Goal: Check status: Check status

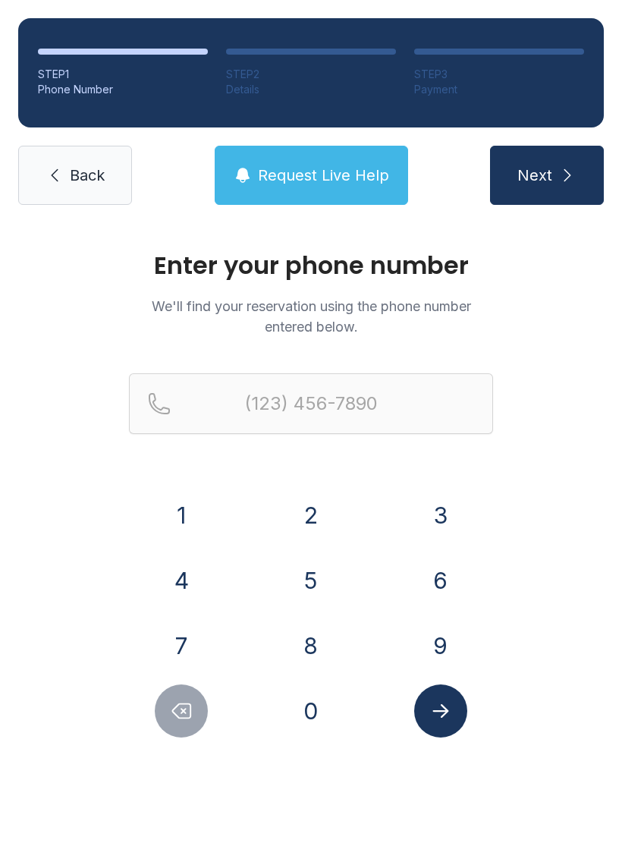
click at [441, 659] on button "9" at bounding box center [440, 645] width 53 height 53
click at [206, 524] on button "1" at bounding box center [181, 515] width 53 height 53
click at [319, 521] on button "2" at bounding box center [311, 515] width 53 height 53
click at [437, 580] on button "6" at bounding box center [440, 580] width 53 height 53
click at [313, 584] on button "5" at bounding box center [311, 580] width 53 height 53
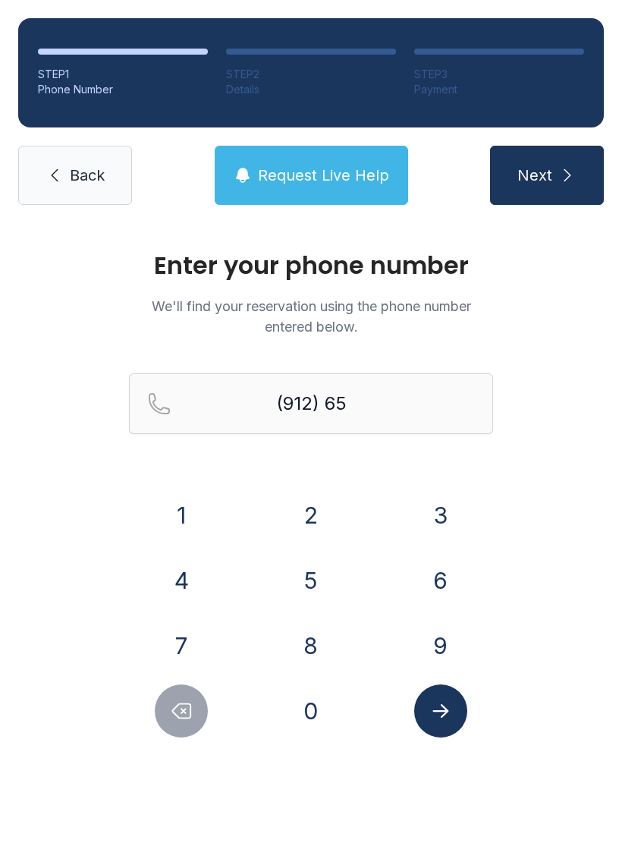
click at [170, 629] on button "7" at bounding box center [181, 645] width 53 height 53
click at [433, 515] on button "3" at bounding box center [440, 515] width 53 height 53
click at [308, 642] on button "8" at bounding box center [311, 645] width 53 height 53
click at [163, 575] on button "4" at bounding box center [181, 580] width 53 height 53
click at [408, 639] on div "9" at bounding box center [440, 645] width 105 height 53
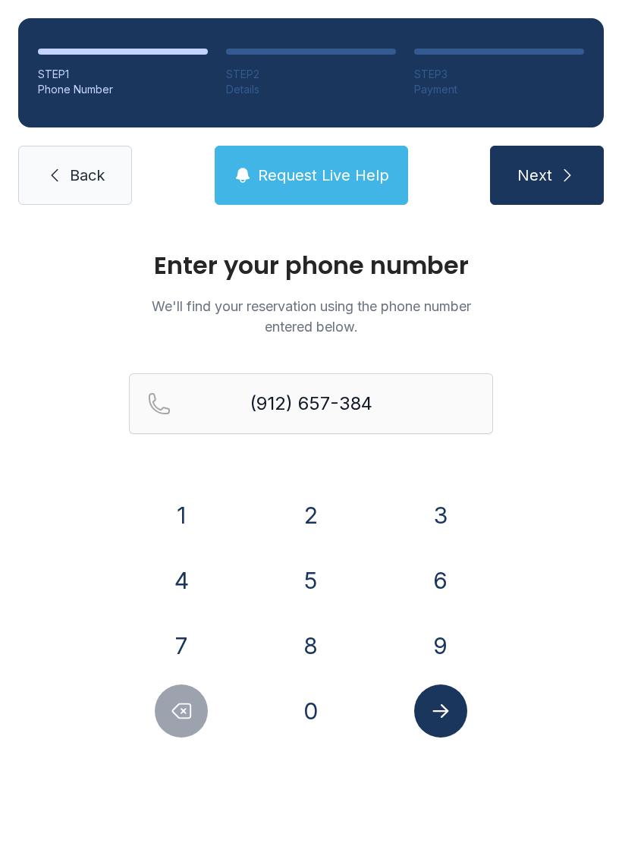
click at [467, 640] on button "9" at bounding box center [440, 645] width 53 height 53
type input "[PHONE_NUMBER]"
click at [439, 703] on icon "Submit lookup form" at bounding box center [441, 711] width 23 height 23
